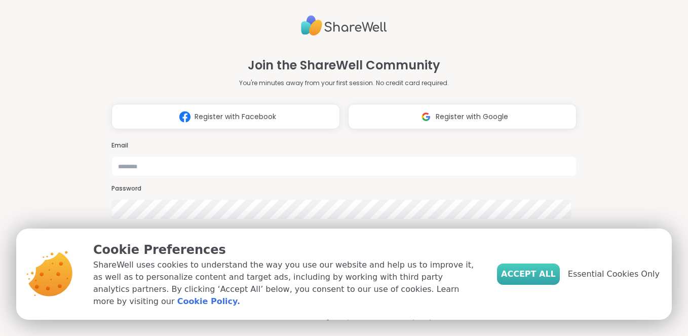
click at [535, 279] on span "Accept All" at bounding box center [528, 274] width 55 height 12
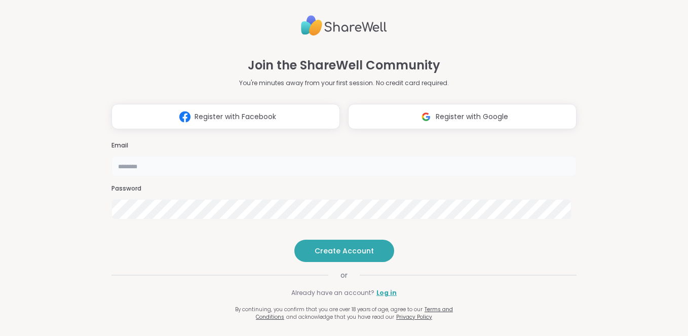
click at [358, 156] on input "email" at bounding box center [343, 166] width 465 height 20
type input "**********"
click at [336, 256] on span "Create Account" at bounding box center [343, 251] width 59 height 10
